Goal: Task Accomplishment & Management: Use online tool/utility

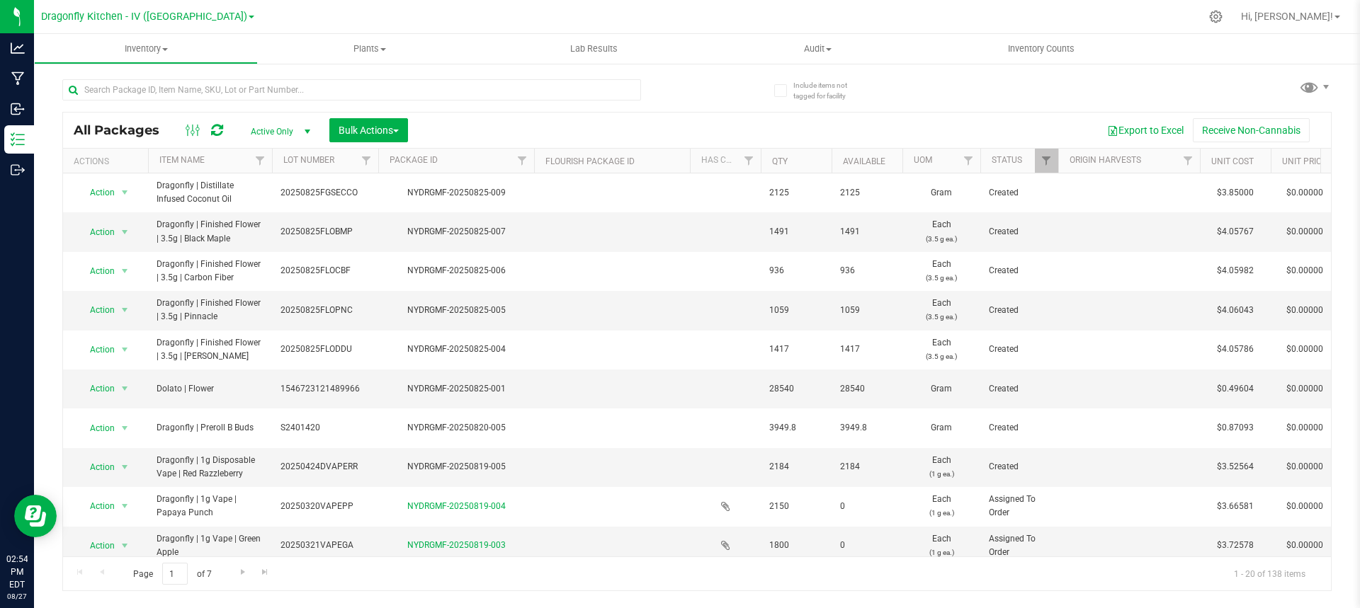
click at [203, 20] on link "Dragonfly Kitchen - IV ([GEOGRAPHIC_DATA])" at bounding box center [147, 15] width 213 height 13
click at [311, 15] on div at bounding box center [730, 17] width 940 height 28
click at [308, 127] on span "select" at bounding box center [307, 131] width 11 height 11
click at [283, 154] on li "Active Only" at bounding box center [277, 154] width 76 height 21
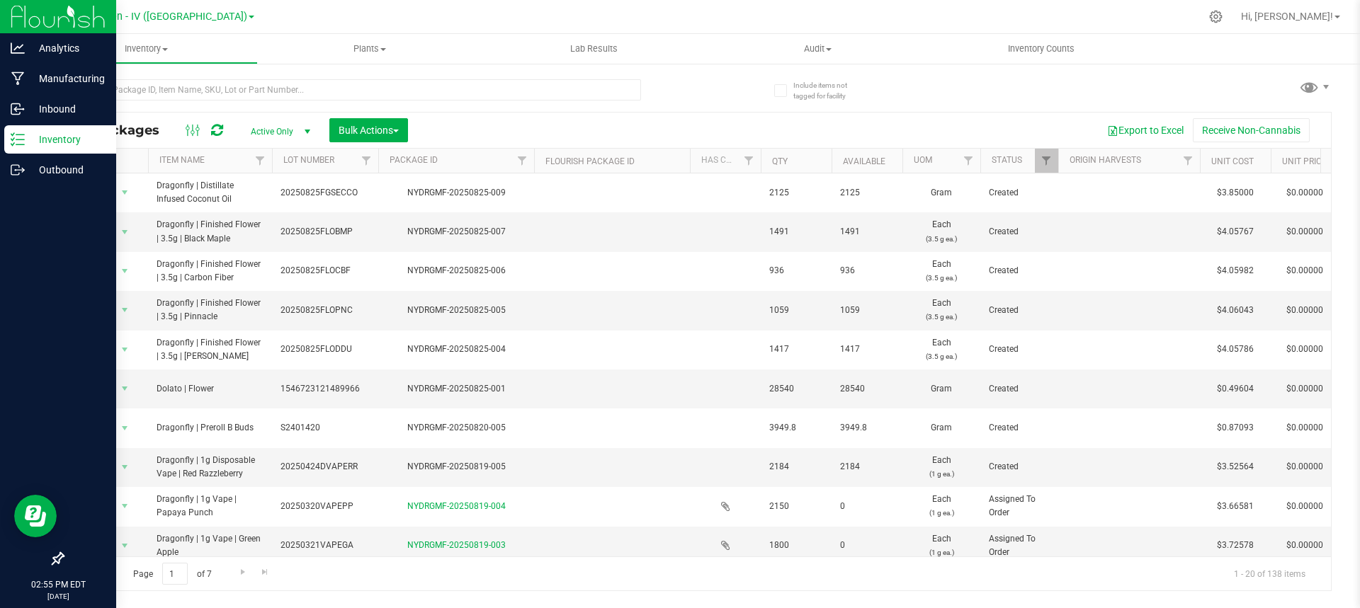
click at [14, 25] on img at bounding box center [58, 16] width 95 height 33
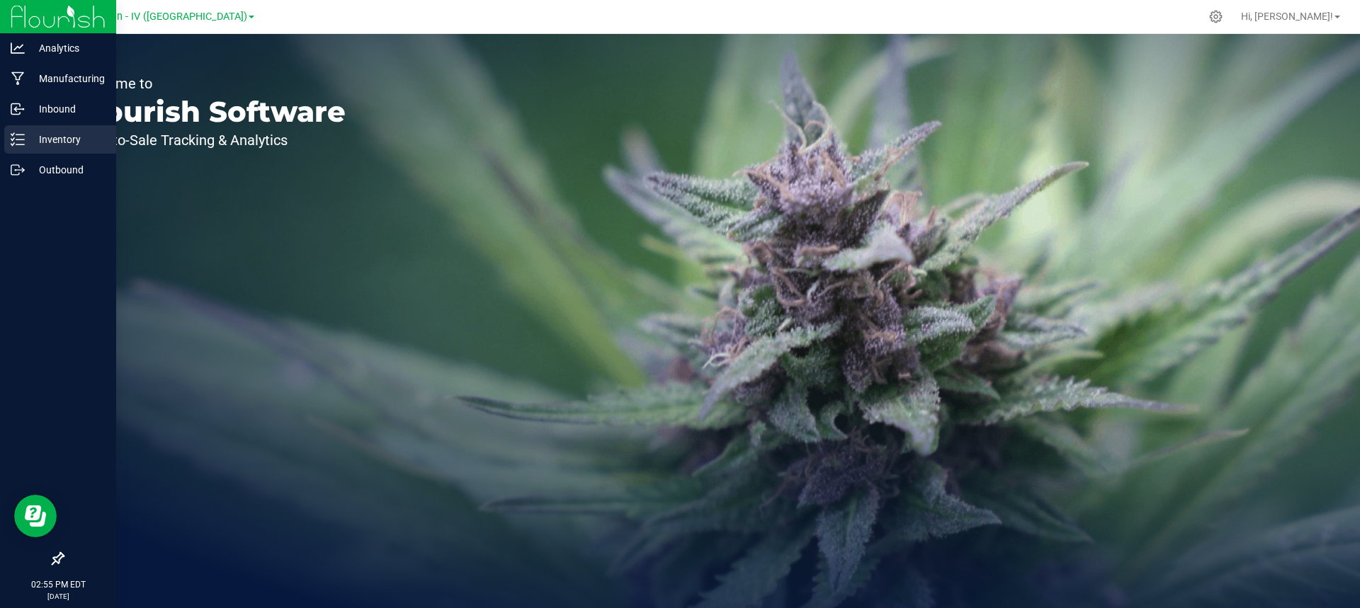
click at [55, 134] on p "Inventory" at bounding box center [67, 139] width 85 height 17
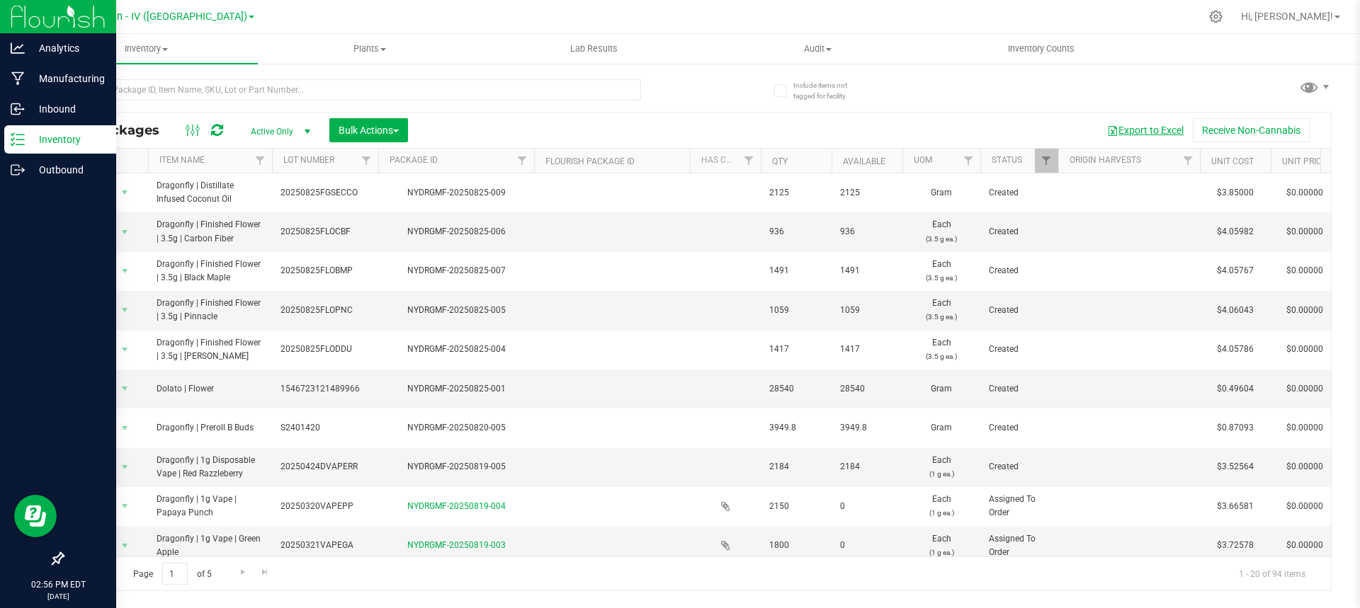
click at [1162, 140] on button "Export to Excel" at bounding box center [1145, 130] width 95 height 24
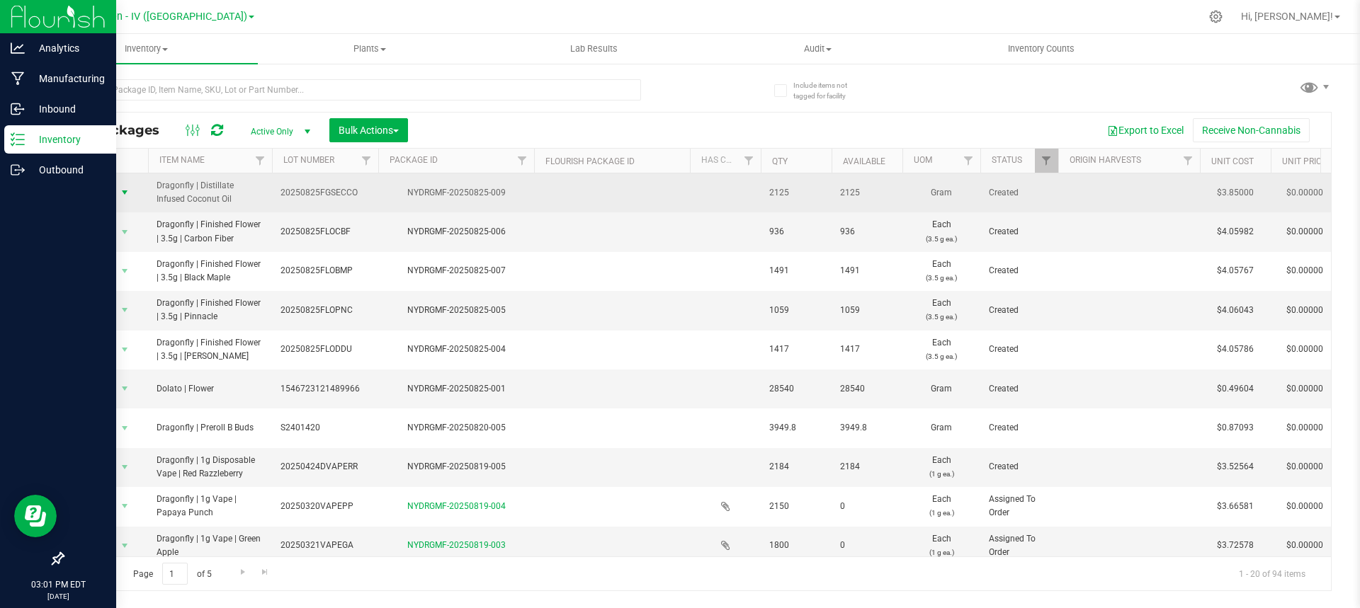
click at [119, 198] on span "select" at bounding box center [124, 192] width 11 height 11
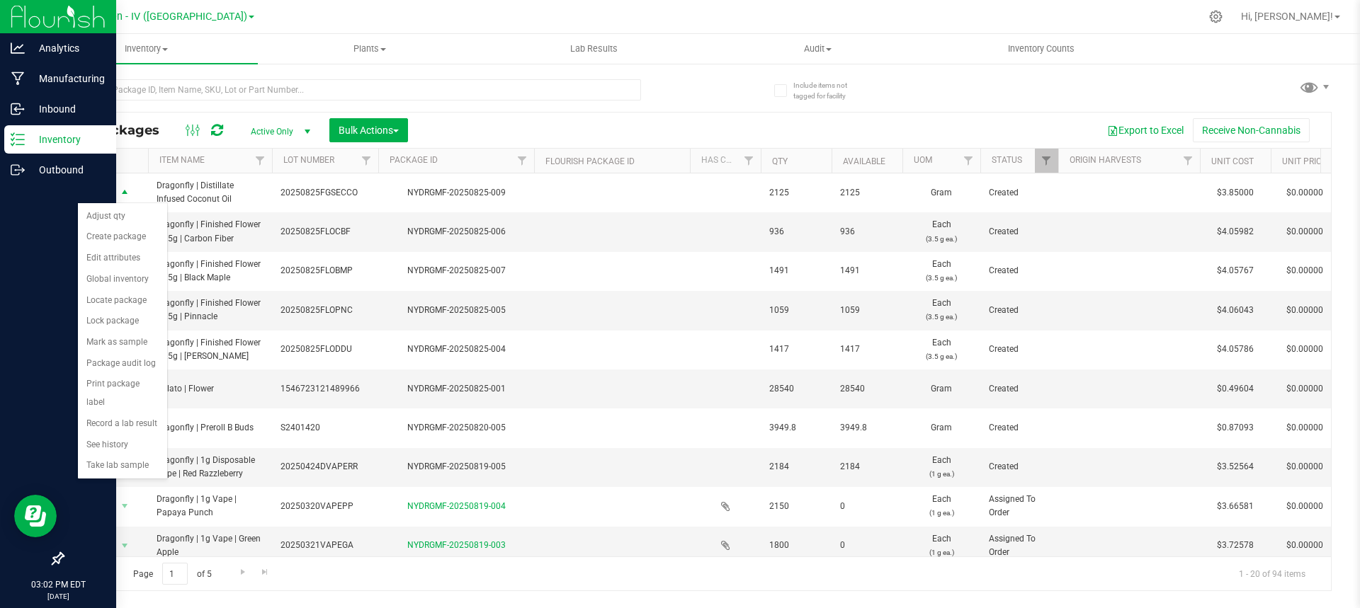
drag, startPoint x: 144, startPoint y: 389, endPoint x: 534, endPoint y: 154, distance: 455.3
click at [534, 154] on body "Analytics Manufacturing Inbound Inventory Outbound 03:02 PM EDT [DATE] 08/27 Dr…" at bounding box center [680, 304] width 1360 height 608
click at [589, 127] on div "Export to Excel Receive Non-Cannabis" at bounding box center [868, 130] width 901 height 24
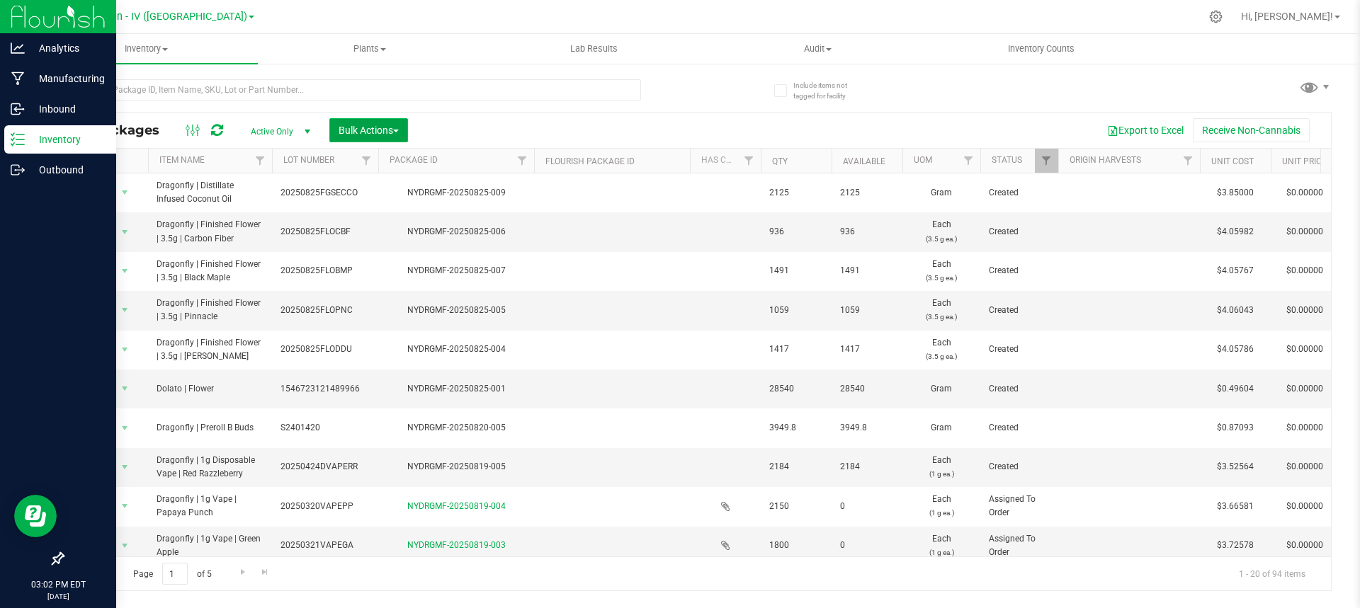
click at [391, 131] on span "Bulk Actions" at bounding box center [368, 130] width 60 height 11
click at [391, 285] on div "Print package labels" at bounding box center [390, 294] width 104 height 23
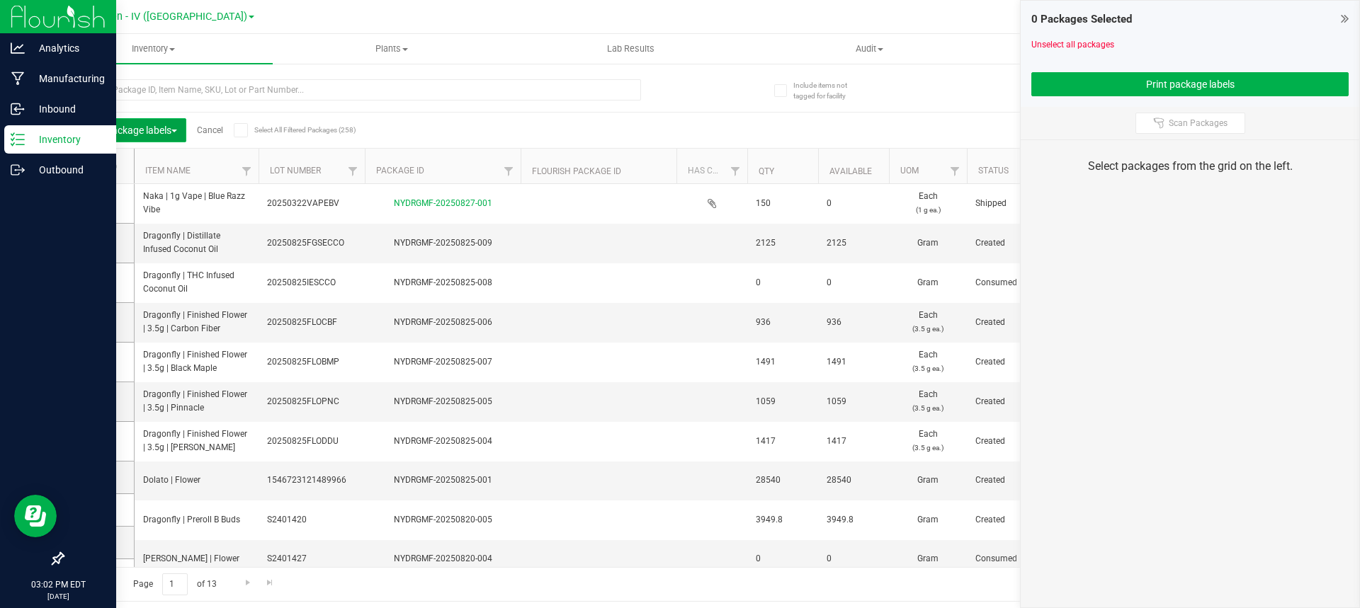
click at [176, 132] on span "Print package labels" at bounding box center [130, 130] width 94 height 11
click at [215, 127] on link "Cancel" at bounding box center [210, 130] width 26 height 10
